Goal: Find specific page/section: Find specific page/section

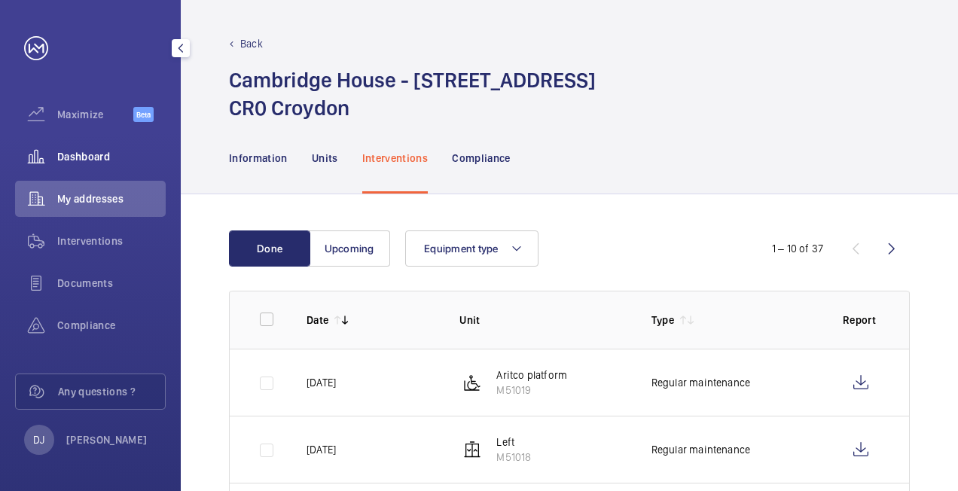
drag, startPoint x: 105, startPoint y: 160, endPoint x: 151, endPoint y: 159, distance: 45.2
click at [104, 161] on span "Dashboard" at bounding box center [111, 156] width 108 height 15
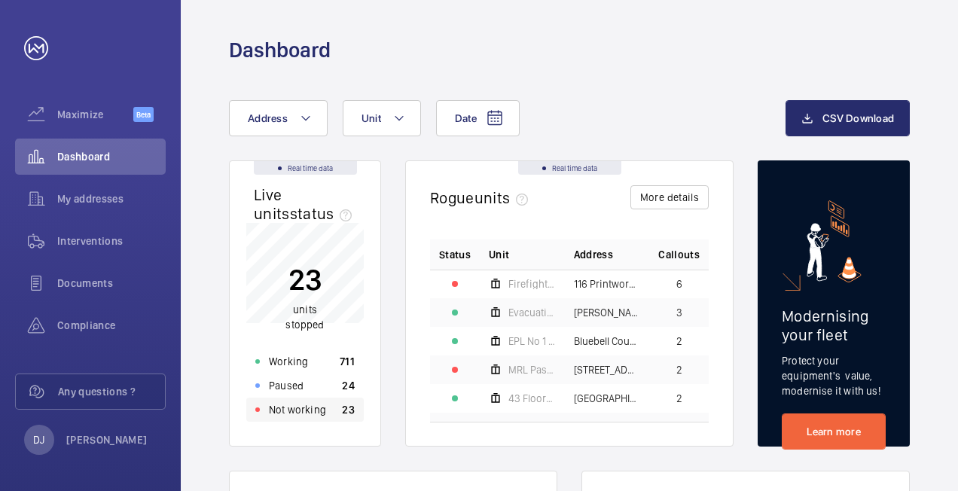
click at [322, 419] on div "Not working 23" at bounding box center [304, 410] width 117 height 24
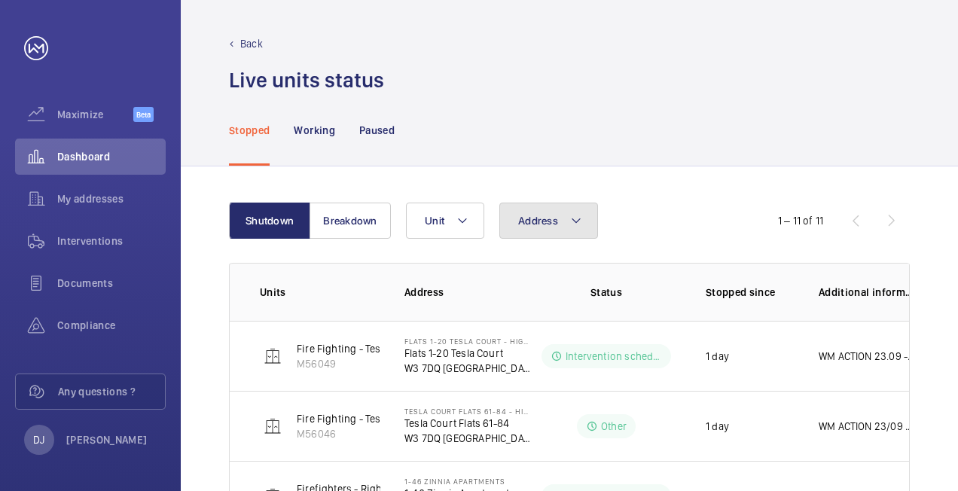
click at [551, 220] on span "Address" at bounding box center [538, 221] width 40 height 12
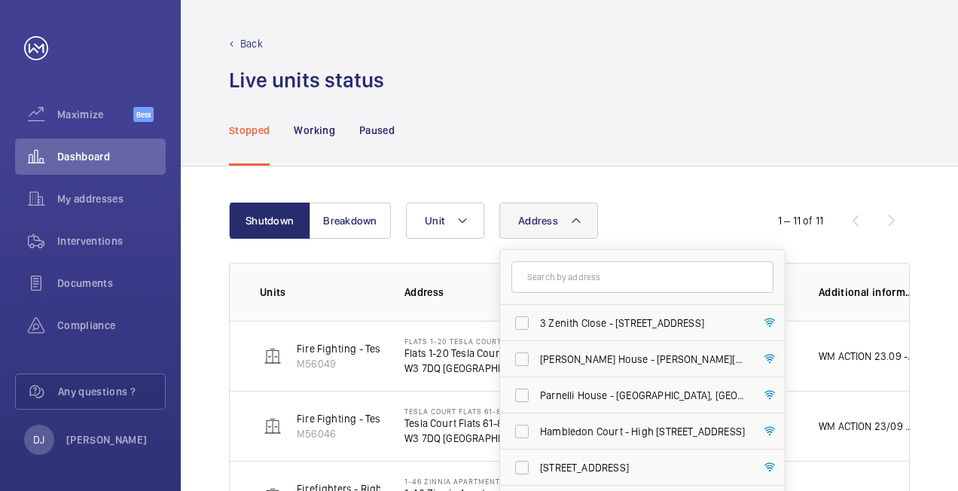
click at [589, 282] on input "text" at bounding box center [642, 277] width 262 height 32
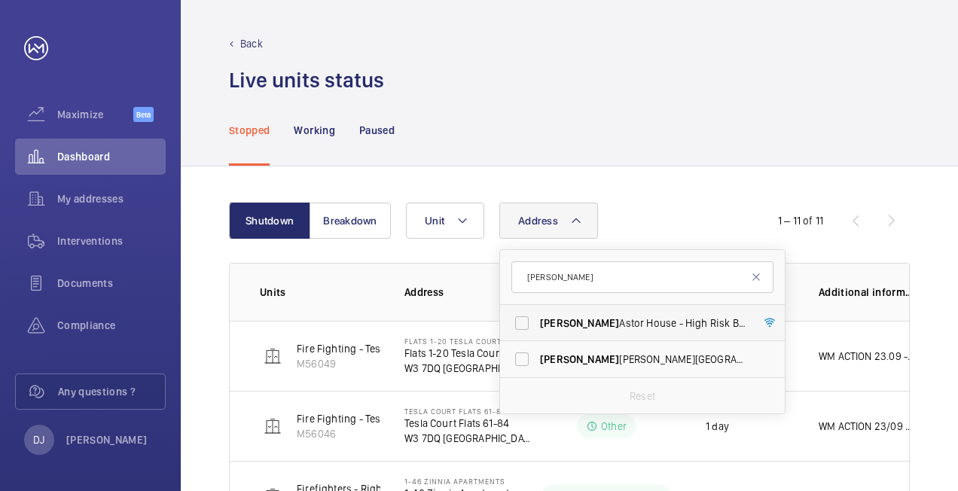
type input "[PERSON_NAME]"
click at [598, 328] on span "[PERSON_NAME] House - High Risk Building - [PERSON_NAME][GEOGRAPHIC_DATA]" at bounding box center [643, 323] width 207 height 15
click at [537, 328] on input "[PERSON_NAME] House - High Risk Building - [PERSON_NAME][GEOGRAPHIC_DATA]" at bounding box center [522, 323] width 30 height 30
checkbox input "true"
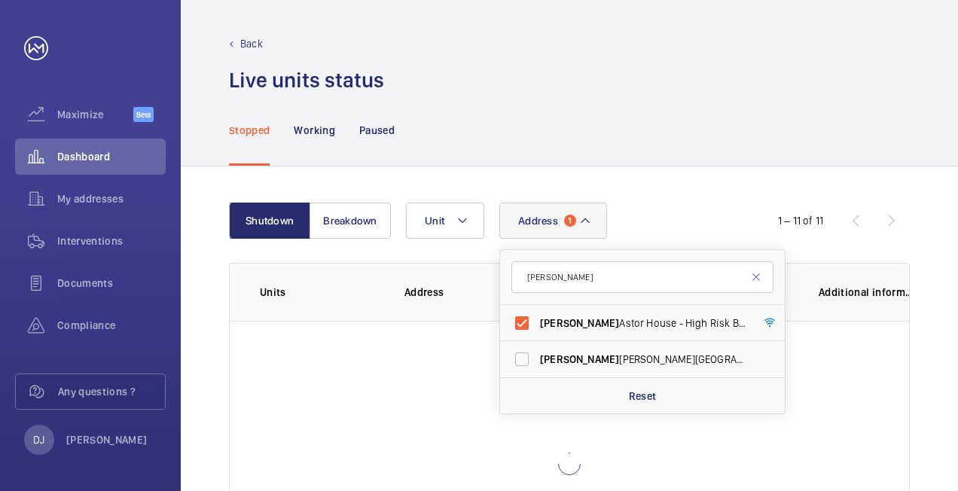
drag, startPoint x: 683, startPoint y: 172, endPoint x: 675, endPoint y: 169, distance: 9.1
click at [682, 173] on div "Shutdown Breakdown Address 1 [PERSON_NAME][GEOGRAPHIC_DATA][PERSON_NAME] - [GEO…" at bounding box center [569, 404] width 777 height 477
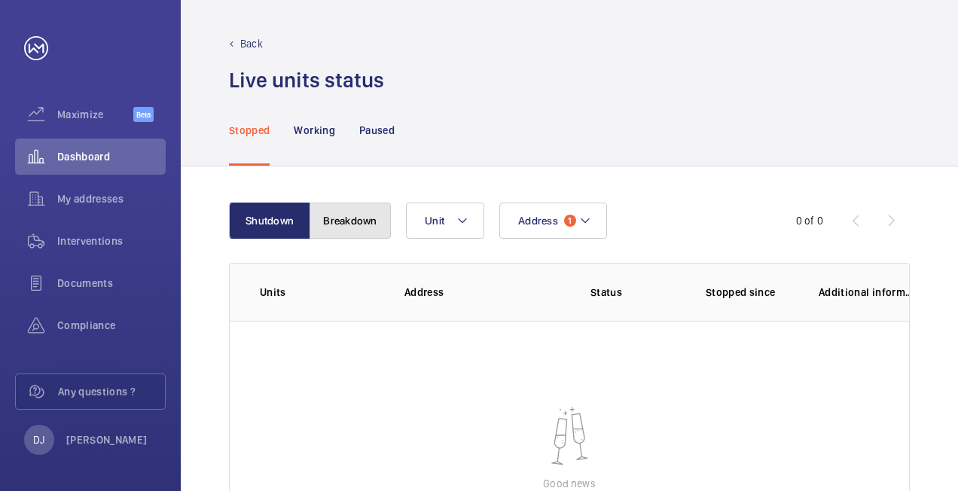
drag, startPoint x: 346, startPoint y: 217, endPoint x: 313, endPoint y: 215, distance: 33.2
click at [346, 217] on button "Breakdown" at bounding box center [350, 221] width 81 height 36
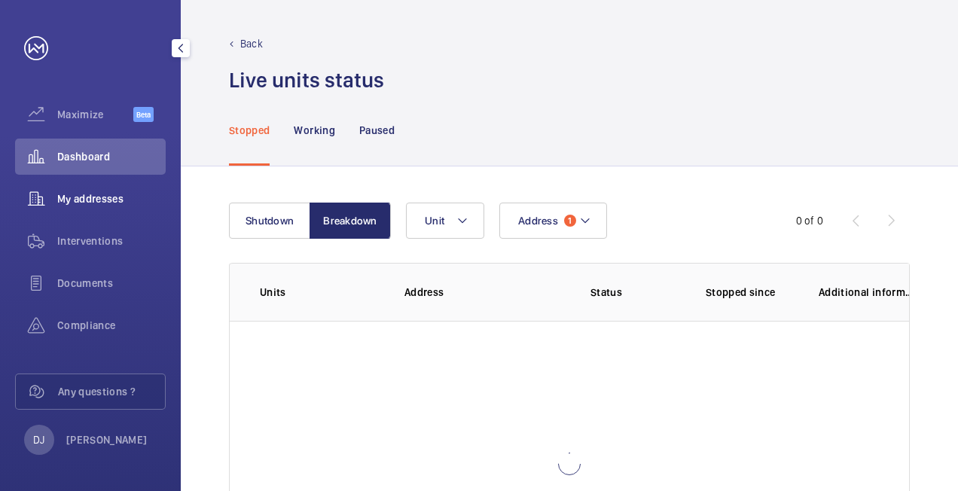
click at [89, 197] on span "My addresses" at bounding box center [111, 198] width 108 height 15
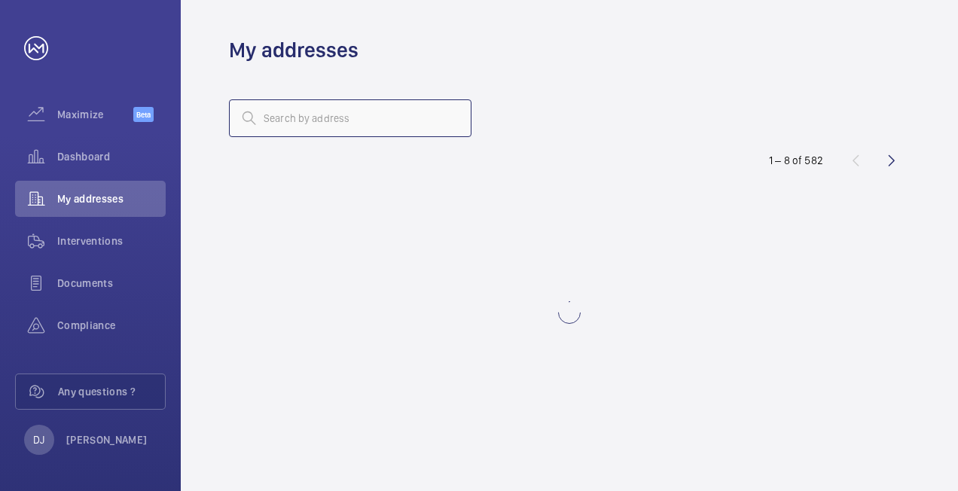
click at [344, 130] on input "text" at bounding box center [350, 118] width 242 height 38
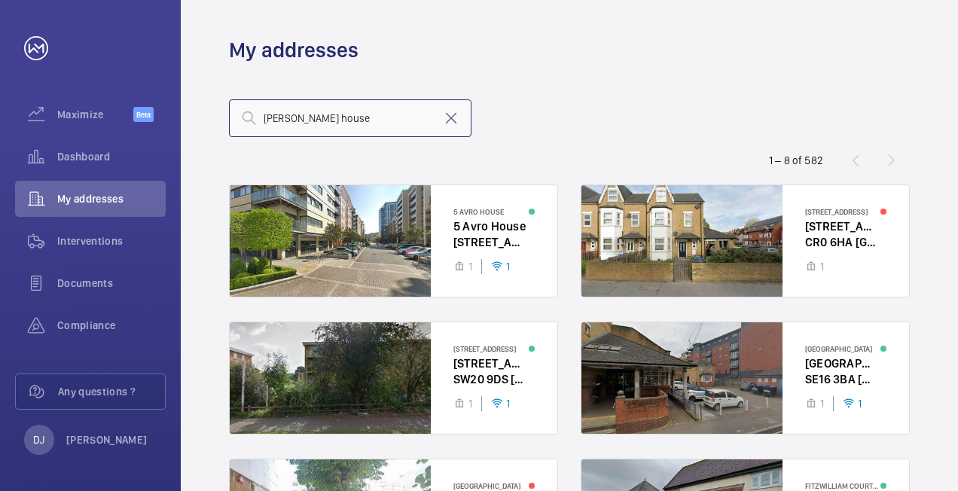
type input "[PERSON_NAME] house"
click at [449, 119] on mat-icon at bounding box center [451, 118] width 18 height 18
click at [355, 121] on input "text" at bounding box center [350, 118] width 242 height 38
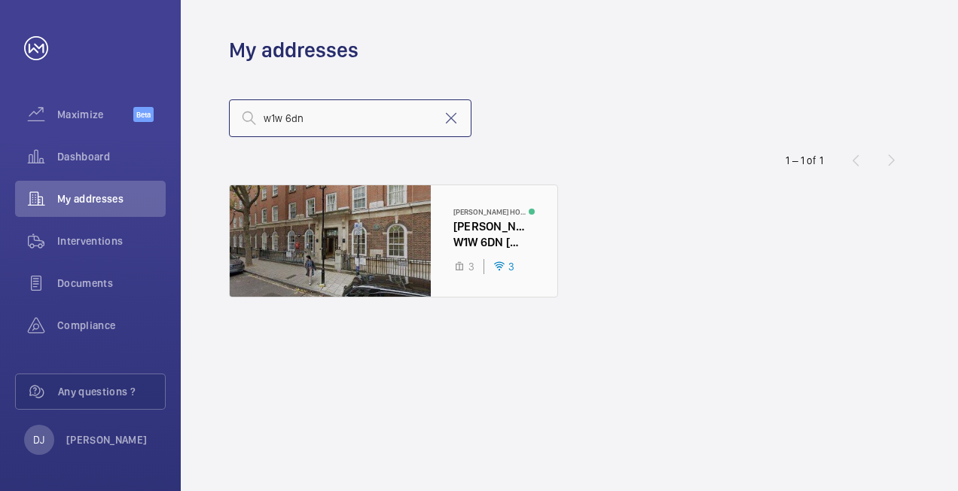
type input "w1w 6dn"
click at [475, 229] on div at bounding box center [394, 240] width 328 height 111
